Goal: Task Accomplishment & Management: Manage account settings

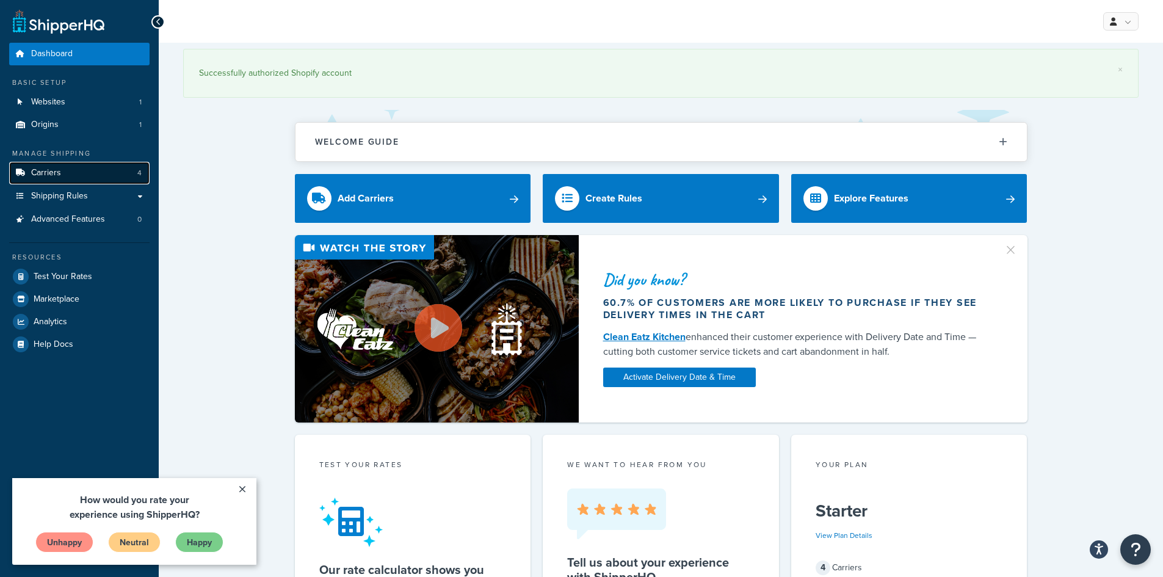
click at [88, 169] on link "Carriers 4" at bounding box center [79, 173] width 140 height 23
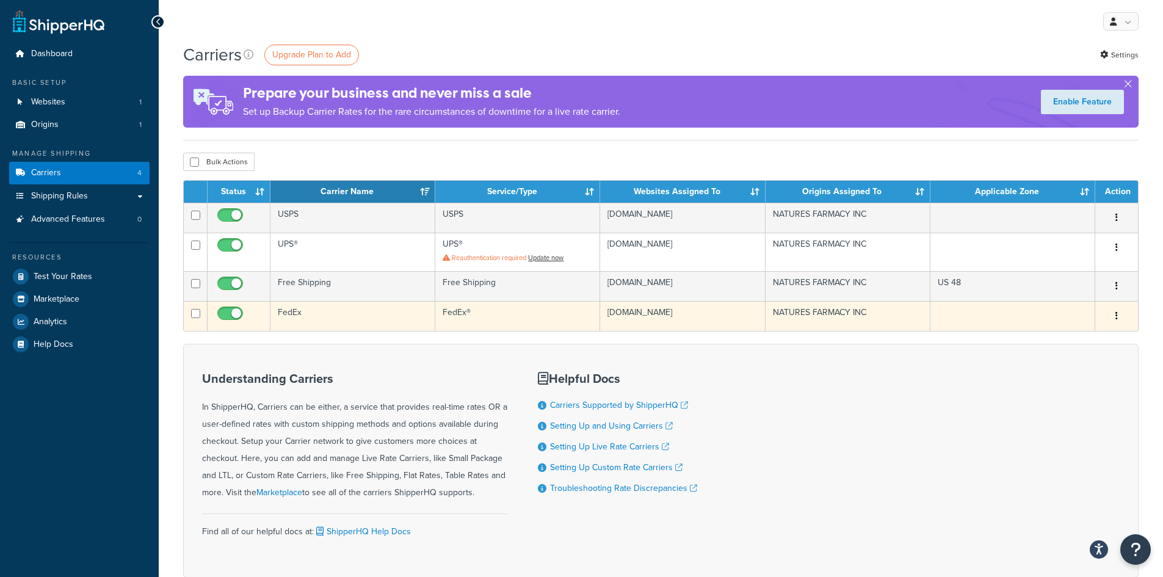
click at [1120, 317] on button "button" at bounding box center [1116, 316] width 17 height 20
click at [1058, 342] on link "Edit" at bounding box center [1067, 340] width 96 height 25
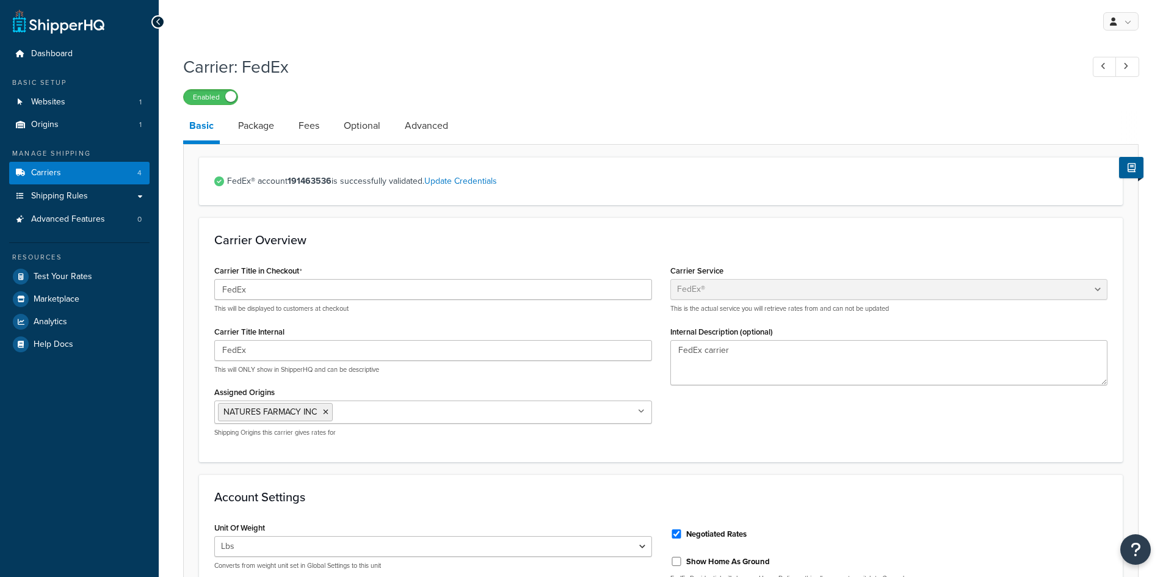
select select "fedEx"
select select "REGULAR_PICKUP"
select select "YOUR_PACKAGING"
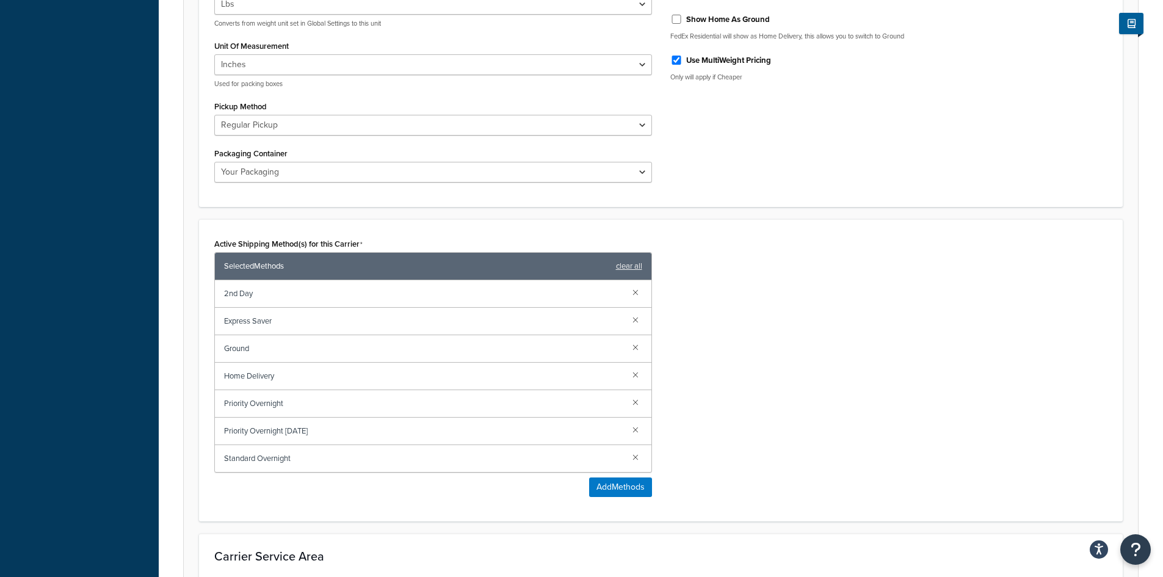
scroll to position [549, 0]
